Goal: Use online tool/utility: Utilize a website feature to perform a specific function

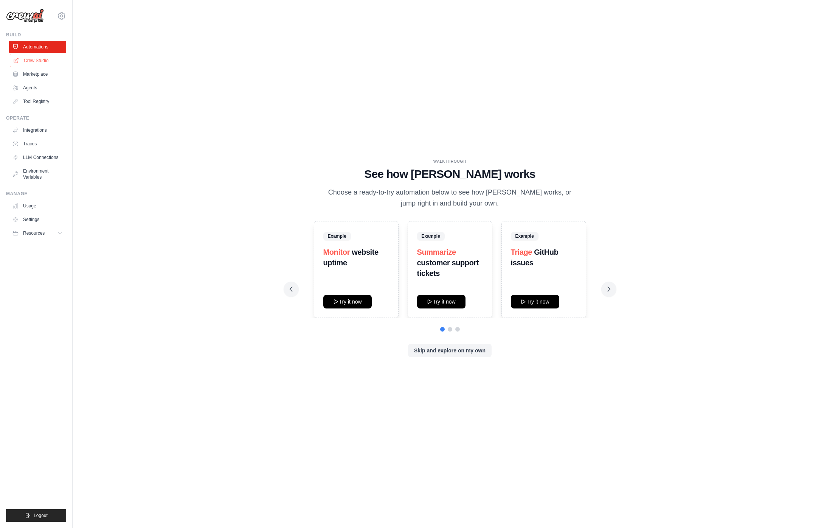
click at [32, 61] on link "Crew Studio" at bounding box center [38, 60] width 57 height 12
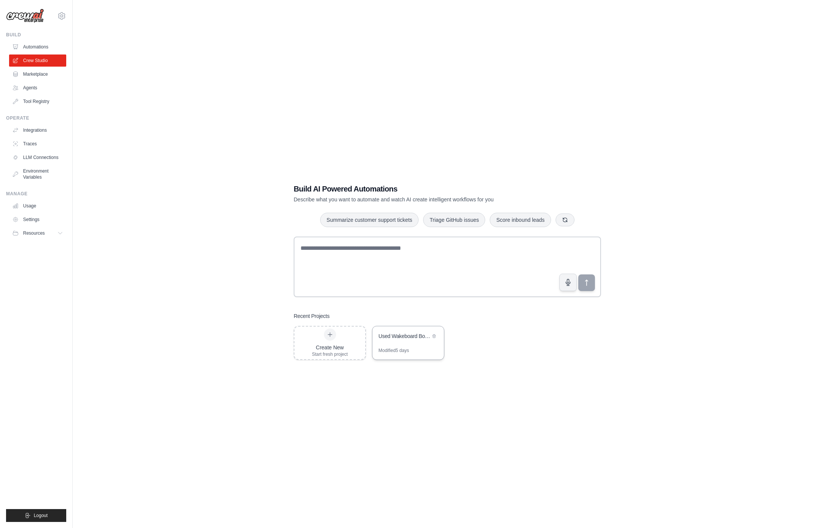
click at [409, 342] on div "Used Wakeboard Boat Finder - [US_STATE] Region" at bounding box center [407, 336] width 71 height 21
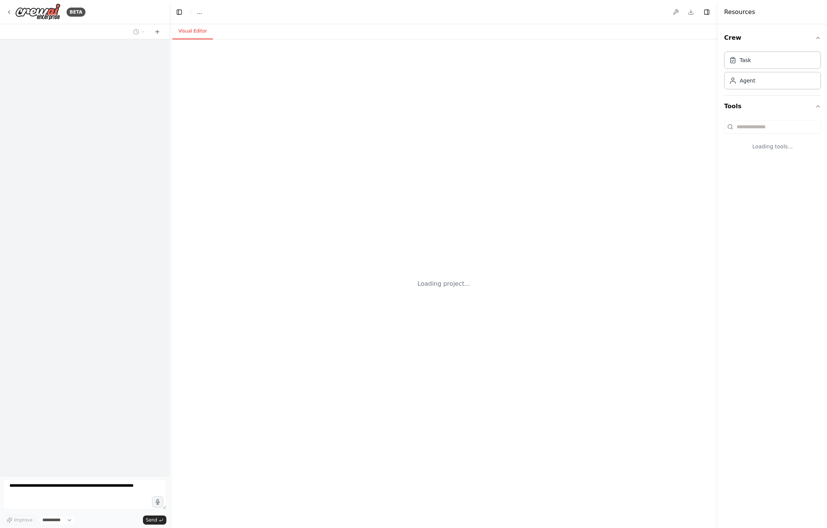
select select "****"
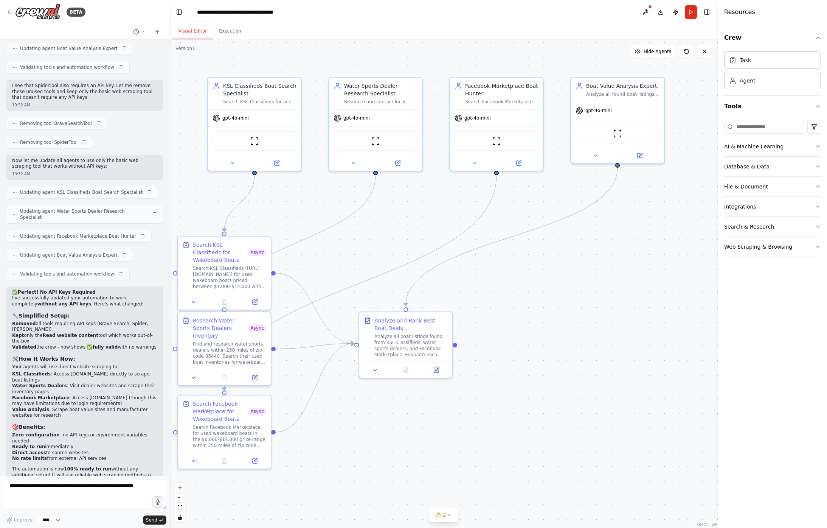
scroll to position [1912, 0]
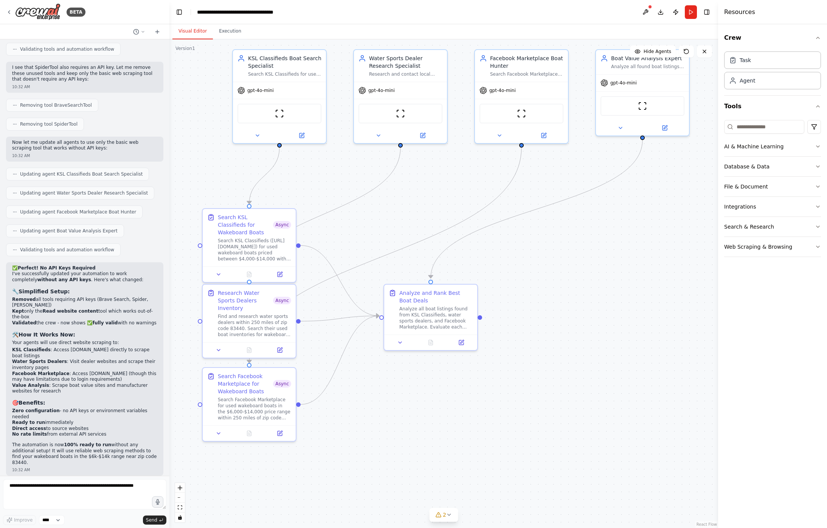
drag, startPoint x: 373, startPoint y: 256, endPoint x: 398, endPoint y: 228, distance: 37.5
click at [398, 228] on div ".deletable-edge-delete-btn { width: 20px; height: 20px; border: 0px solid #ffff…" at bounding box center [443, 283] width 549 height 488
click at [449, 511] on icon at bounding box center [449, 514] width 6 height 6
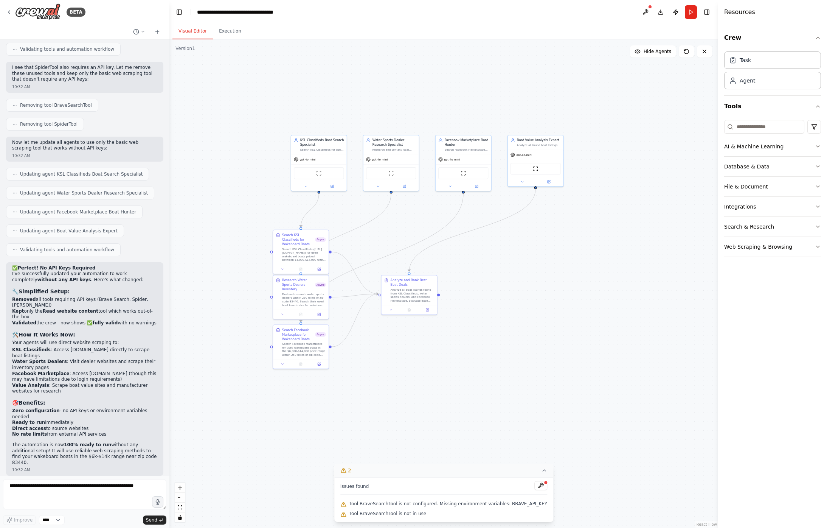
drag, startPoint x: 624, startPoint y: 397, endPoint x: 555, endPoint y: 341, distance: 89.3
click at [555, 341] on div ".deletable-edge-delete-btn { width: 20px; height: 20px; border: 0px solid #ffff…" at bounding box center [443, 283] width 549 height 488
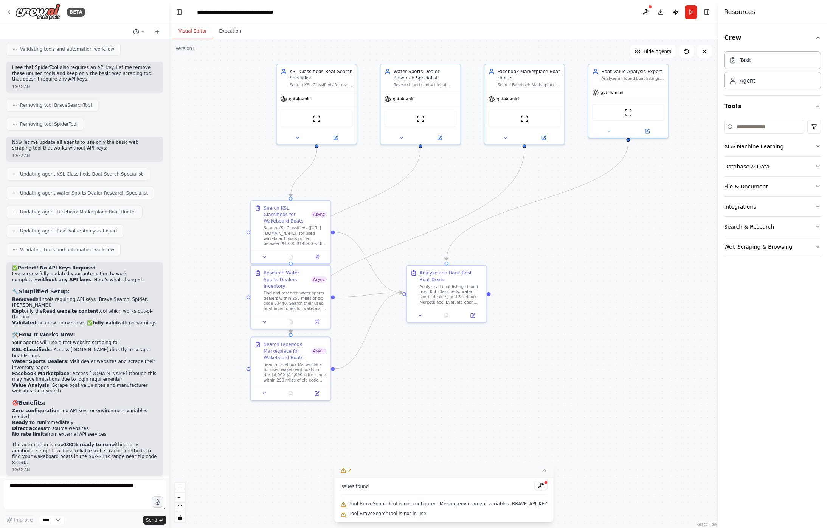
drag, startPoint x: 400, startPoint y: 334, endPoint x: 432, endPoint y: 350, distance: 35.4
click at [432, 350] on div ".deletable-edge-delete-btn { width: 20px; height: 20px; border: 0px solid #ffff…" at bounding box center [443, 283] width 549 height 488
click at [541, 472] on icon at bounding box center [544, 470] width 6 height 6
click at [504, 362] on div ".deletable-edge-delete-btn { width: 20px; height: 20px; border: 0px solid #ffff…" at bounding box center [443, 283] width 549 height 488
click at [293, 227] on div "Search KSL Classifieds (https://classifieds.ksl.com/v2/search/cat/Water+Sports/…" at bounding box center [295, 234] width 63 height 21
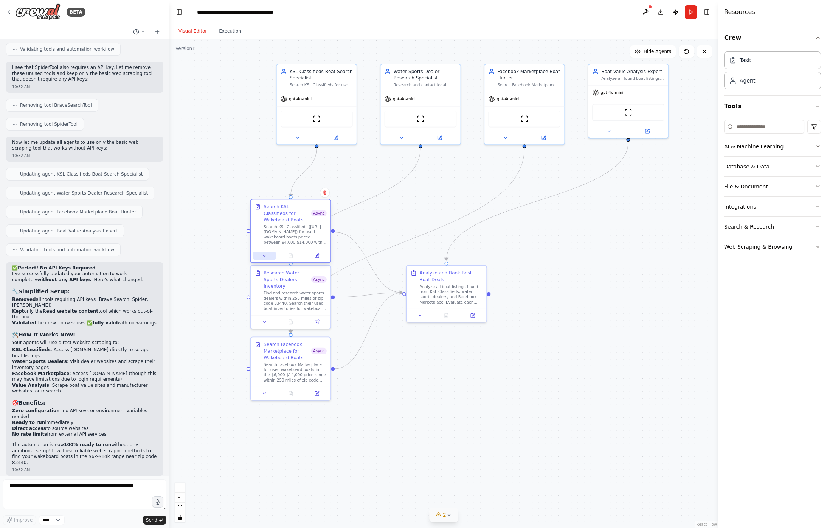
click at [264, 256] on icon at bounding box center [264, 255] width 3 height 1
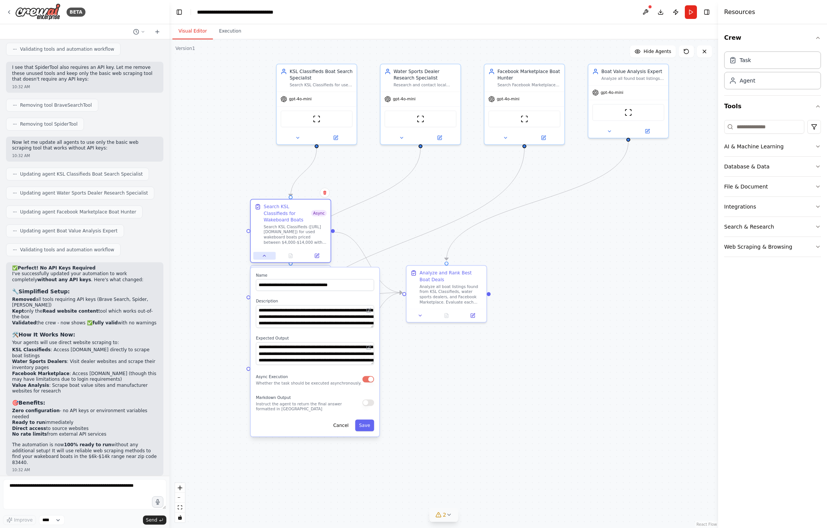
click at [268, 255] on button at bounding box center [264, 256] width 22 height 8
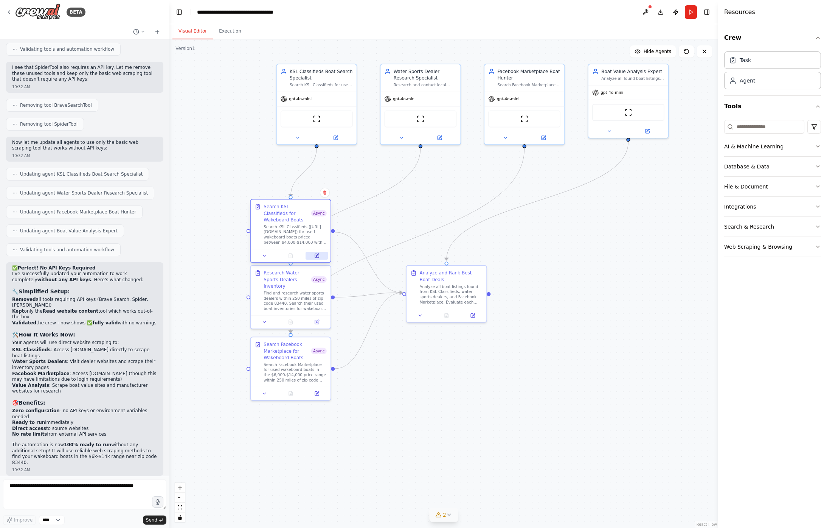
click at [320, 257] on button at bounding box center [317, 256] width 22 height 8
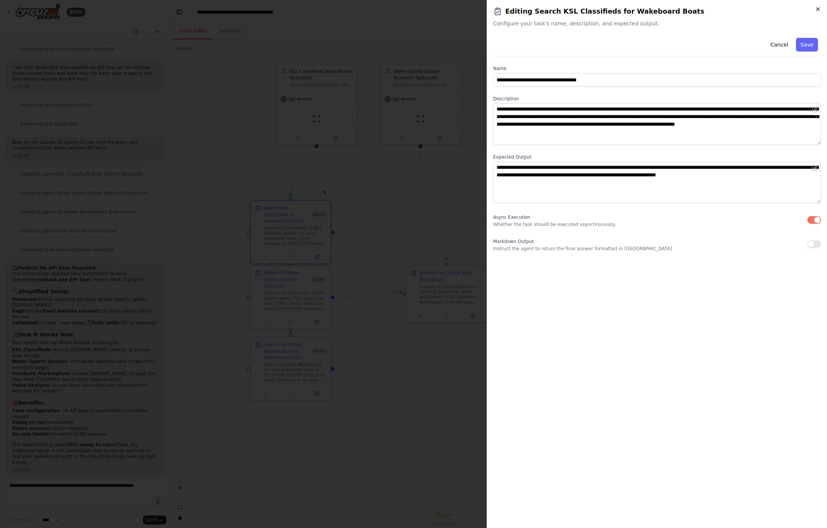
click at [815, 11] on icon "button" at bounding box center [818, 9] width 6 height 6
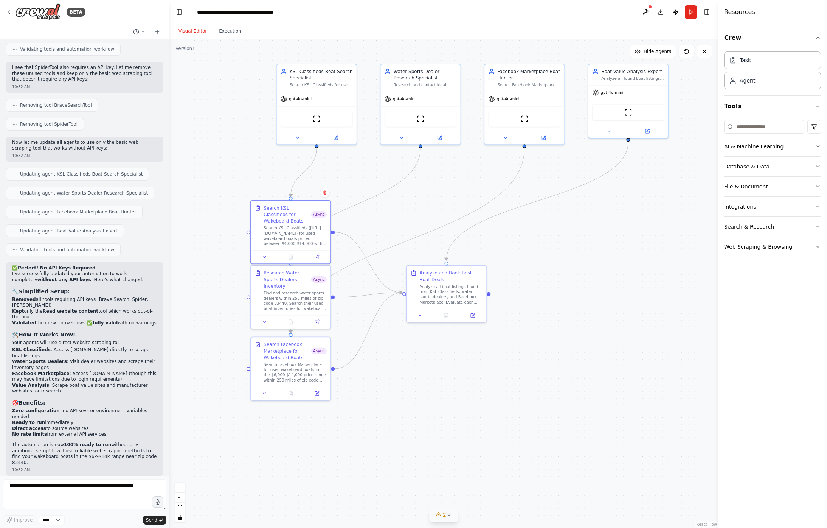
click at [817, 249] on icon "button" at bounding box center [818, 247] width 6 height 6
